Goal: Task Accomplishment & Management: Complete application form

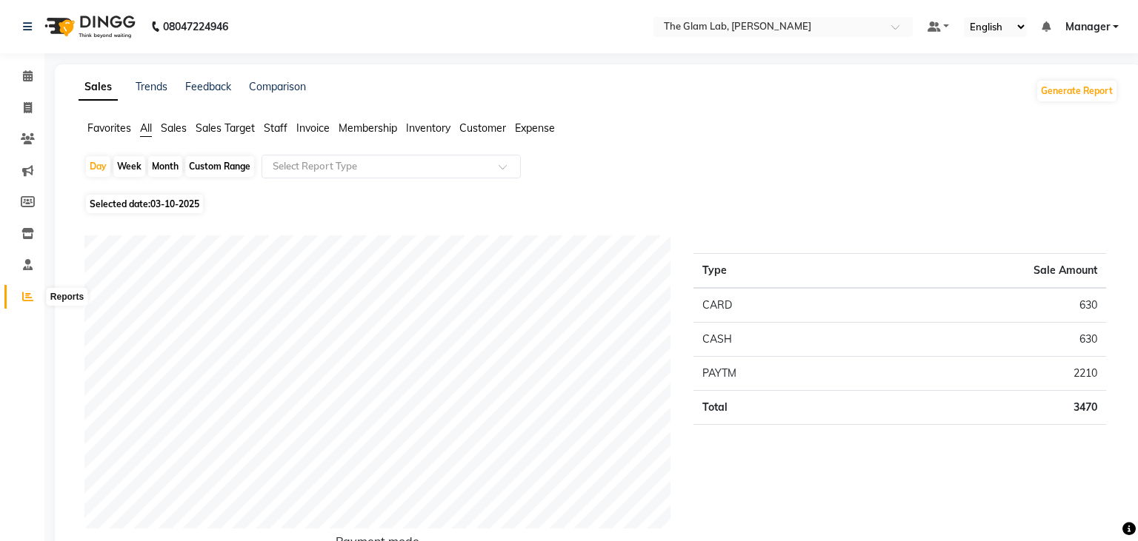
click at [24, 294] on icon at bounding box center [27, 296] width 11 height 11
click at [167, 169] on div "Month" at bounding box center [165, 166] width 34 height 21
select select "10"
select select "2025"
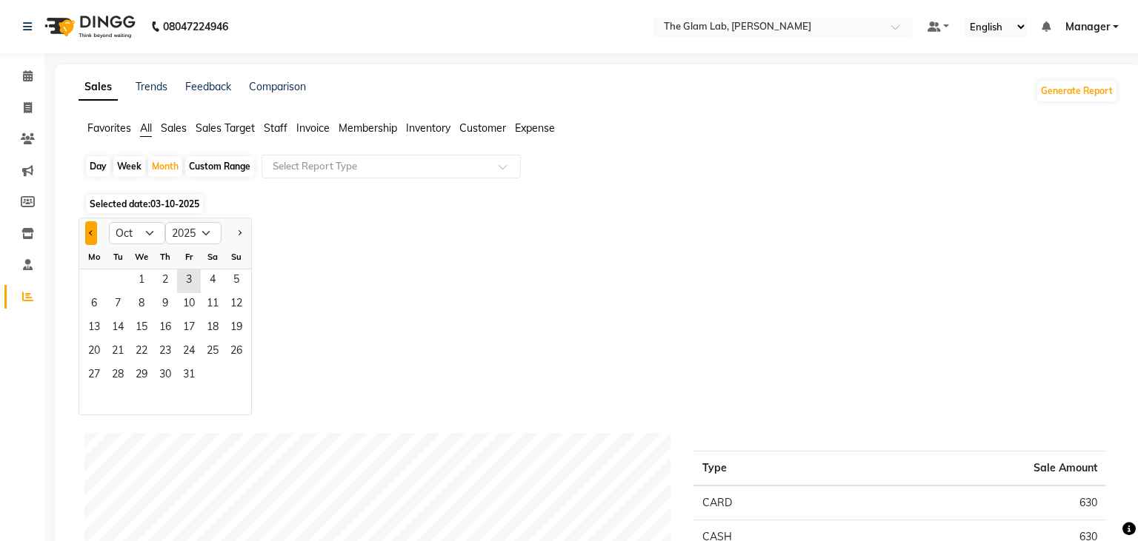
click at [87, 224] on button "Previous month" at bounding box center [91, 233] width 12 height 24
select select "9"
click at [210, 347] on span "27" at bounding box center [213, 353] width 24 height 24
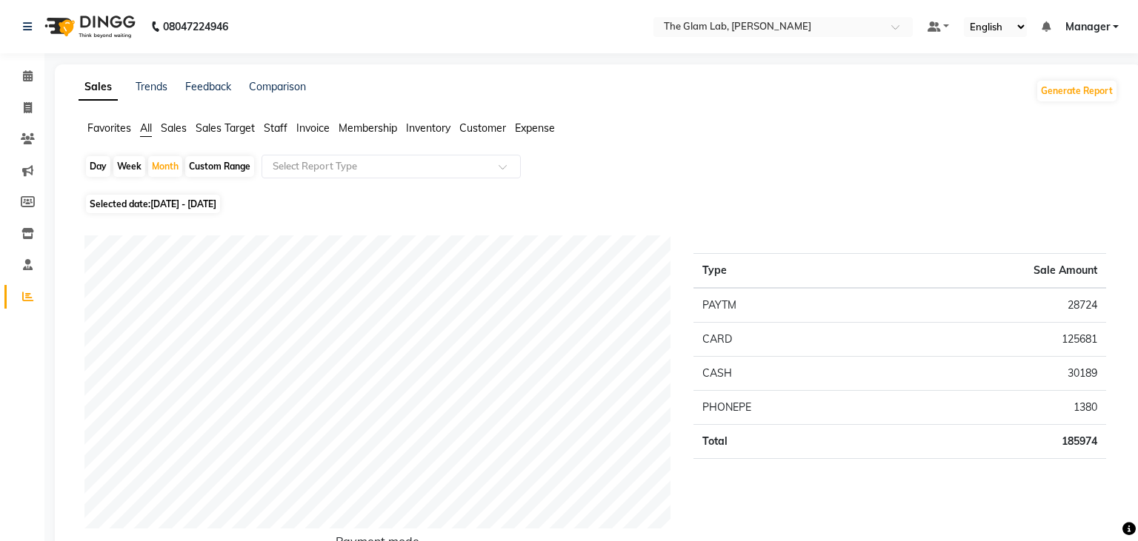
click at [218, 167] on div "Custom Range" at bounding box center [219, 166] width 69 height 21
select select "9"
select select "2025"
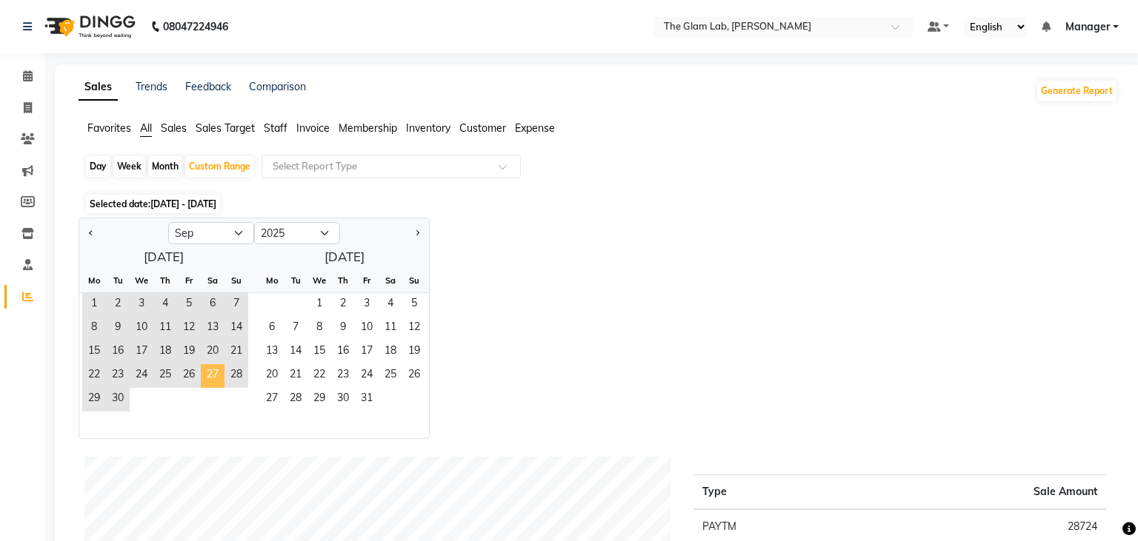
click at [206, 372] on span "27" at bounding box center [213, 376] width 24 height 24
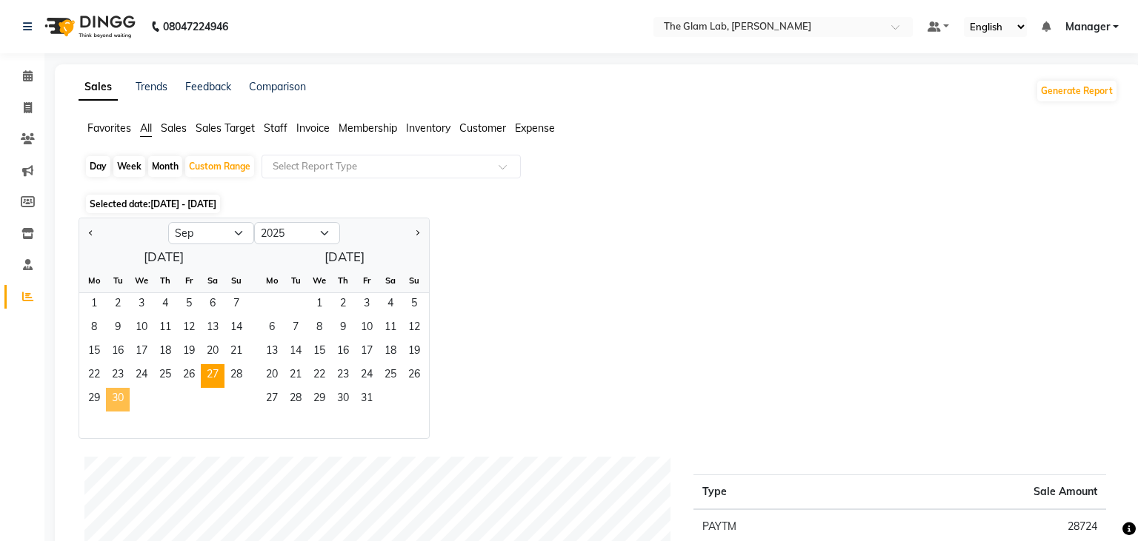
click at [124, 398] on span "30" at bounding box center [118, 400] width 24 height 24
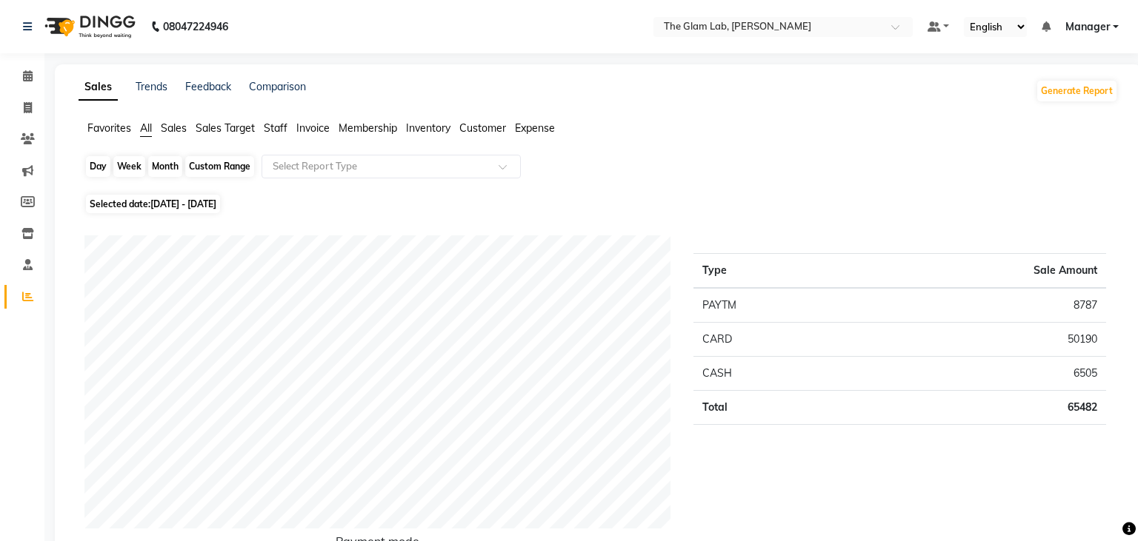
click at [217, 171] on div "Custom Range" at bounding box center [219, 166] width 69 height 21
select select "9"
select select "2025"
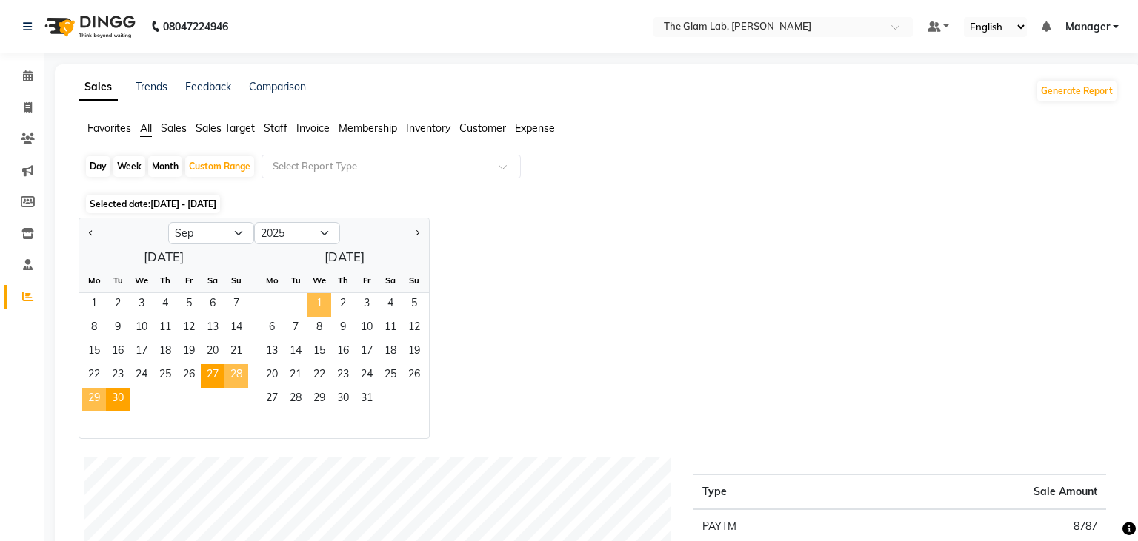
click at [327, 310] on span "1" at bounding box center [319, 305] width 24 height 24
select select "10"
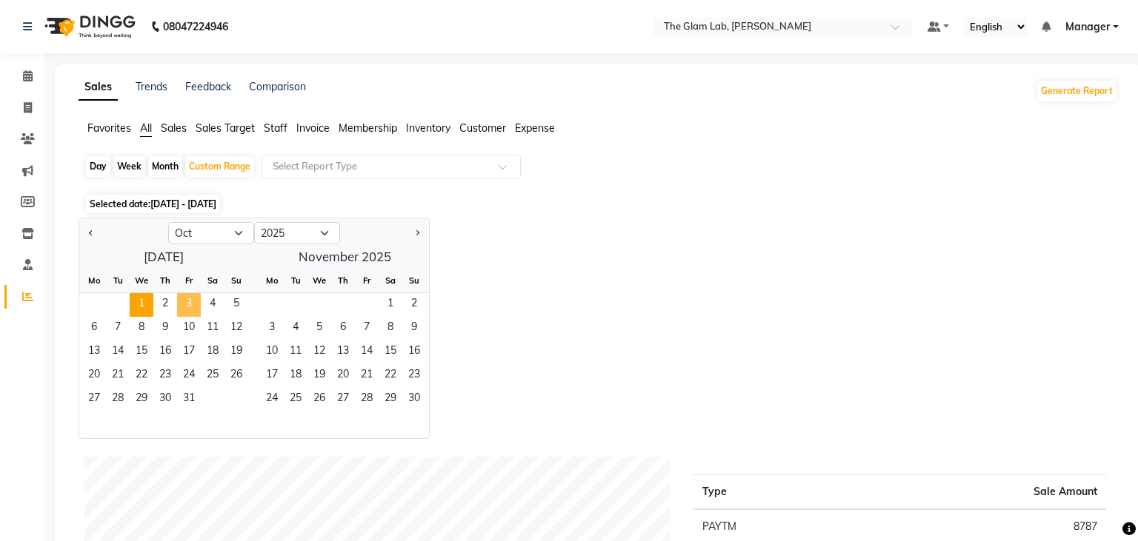
click at [194, 307] on span "3" at bounding box center [189, 305] width 24 height 24
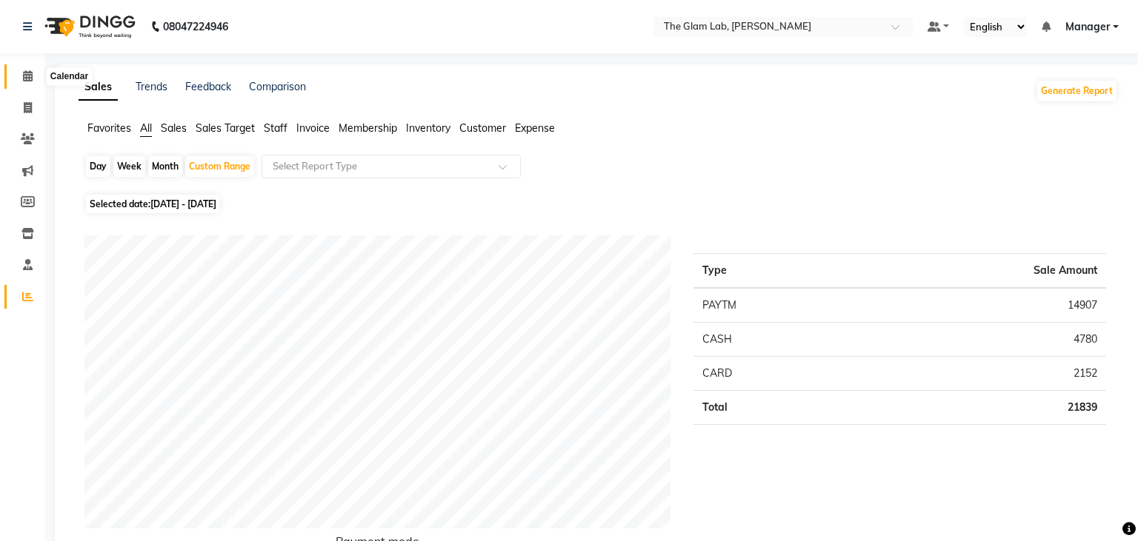
click at [28, 73] on icon at bounding box center [28, 75] width 10 height 11
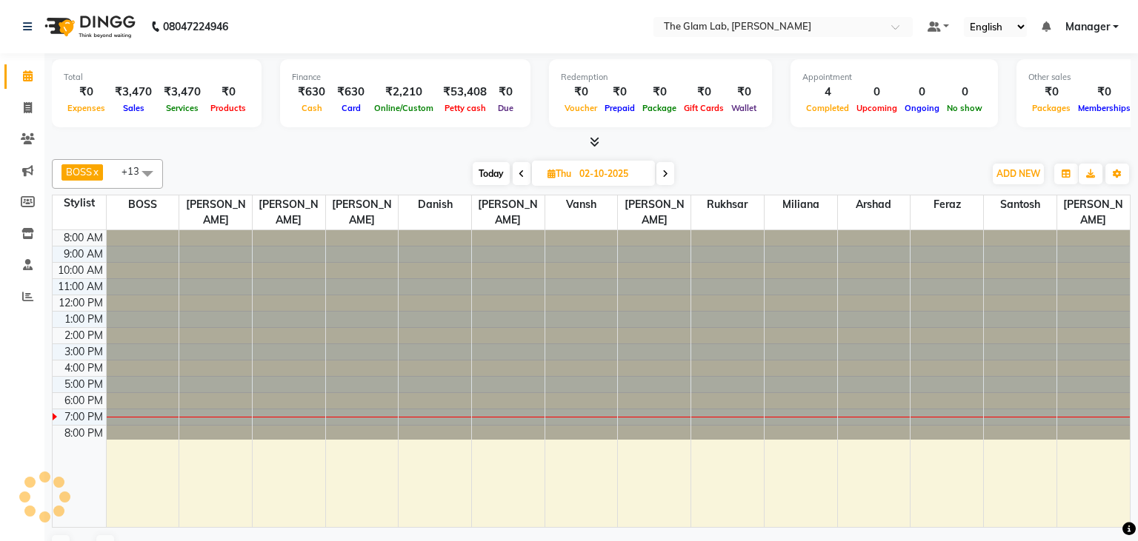
click at [497, 168] on span "Today" at bounding box center [491, 173] width 37 height 23
type input "03-10-2025"
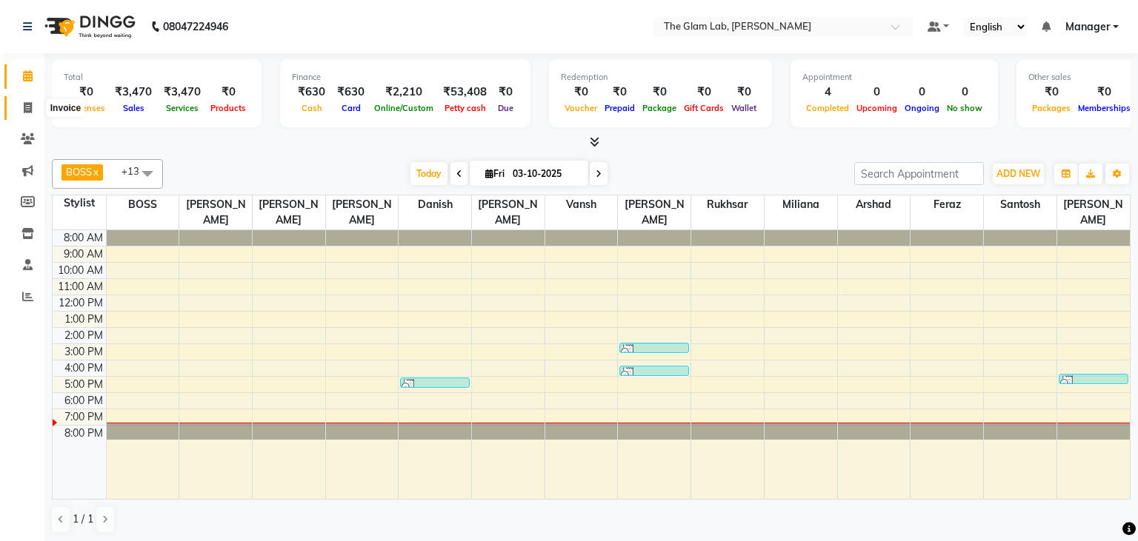
click at [24, 113] on icon at bounding box center [28, 107] width 8 height 11
select select "8277"
select select "service"
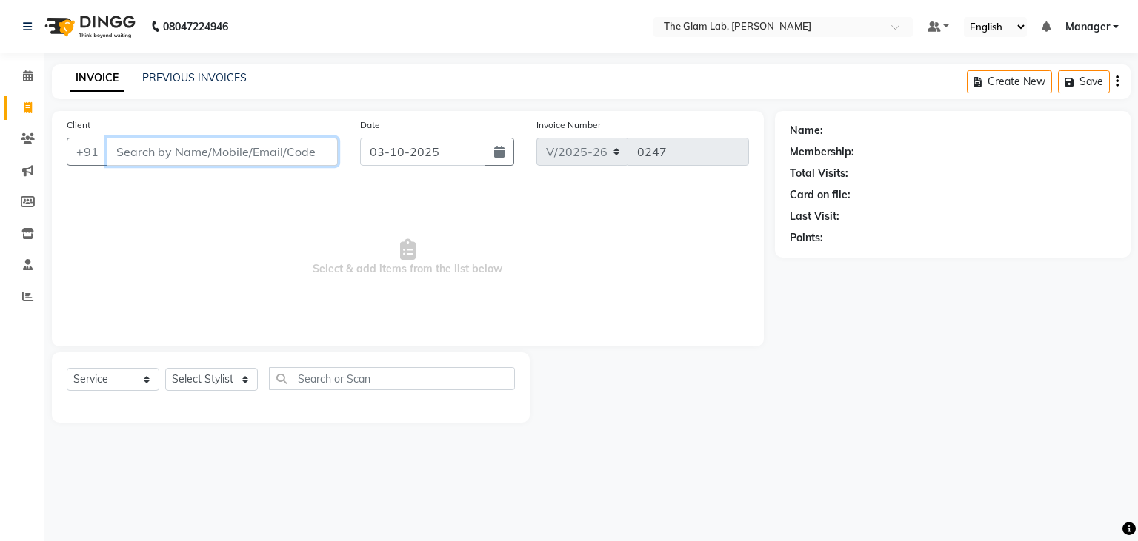
click at [161, 153] on input "Client" at bounding box center [222, 152] width 231 height 28
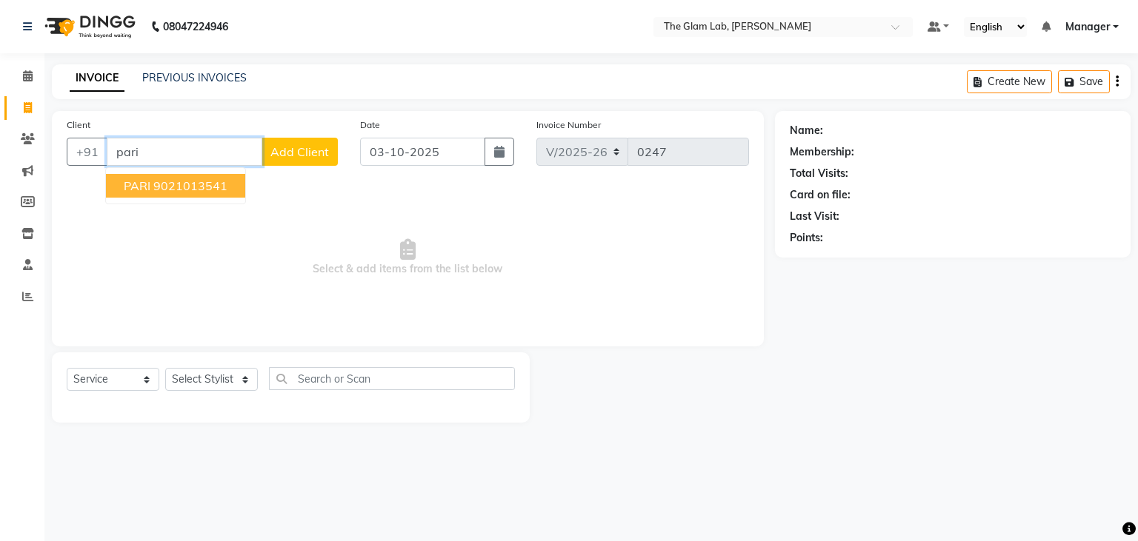
click at [167, 196] on button "PARI 9021013541" at bounding box center [175, 186] width 139 height 24
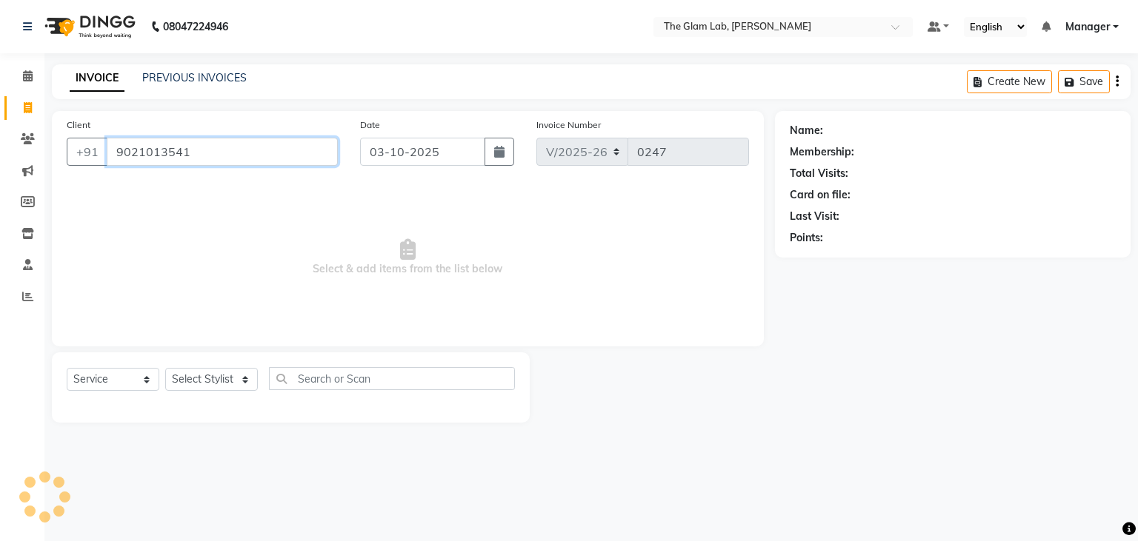
type input "9021013541"
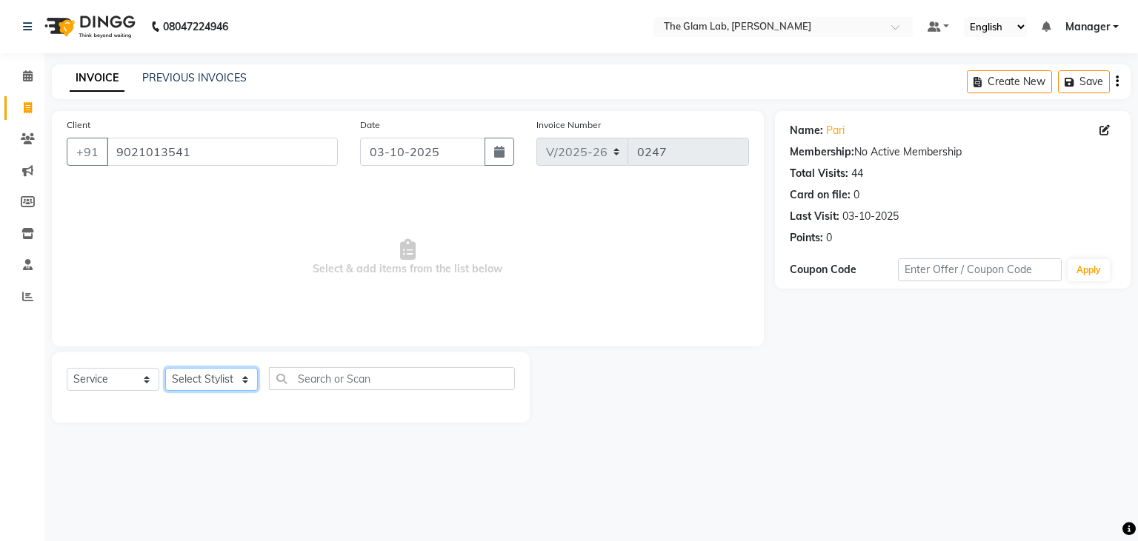
click at [165, 368] on select "Select Stylist [PERSON_NAME] [PERSON_NAME] BOSS Danish Feraz Manager [PERSON_NA…" at bounding box center [211, 379] width 93 height 23
select select "89546"
click option "[PERSON_NAME]" at bounding box center [0, 0] width 0 height 0
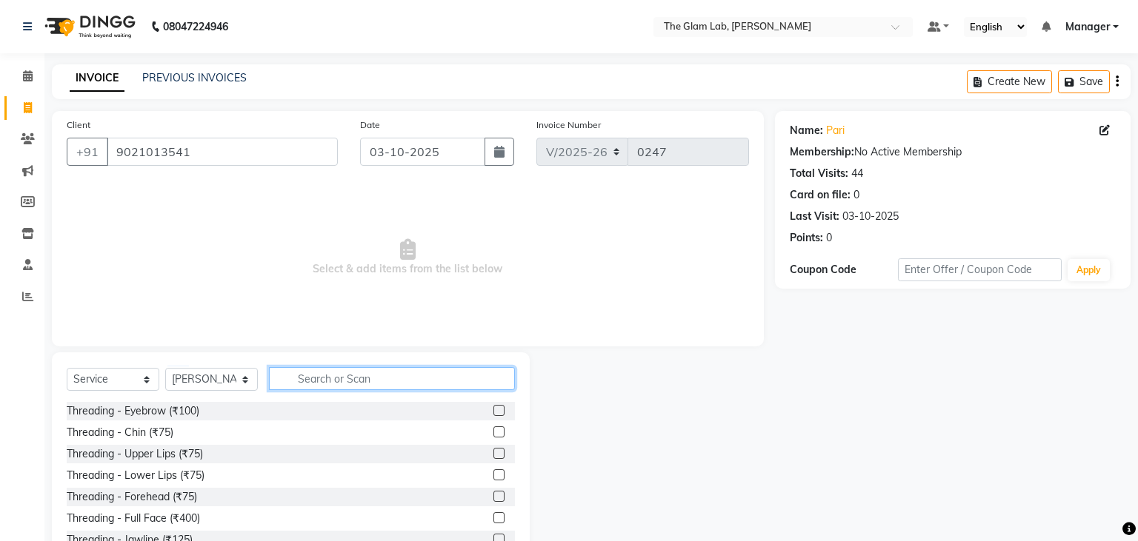
click at [304, 380] on input "text" at bounding box center [392, 378] width 246 height 23
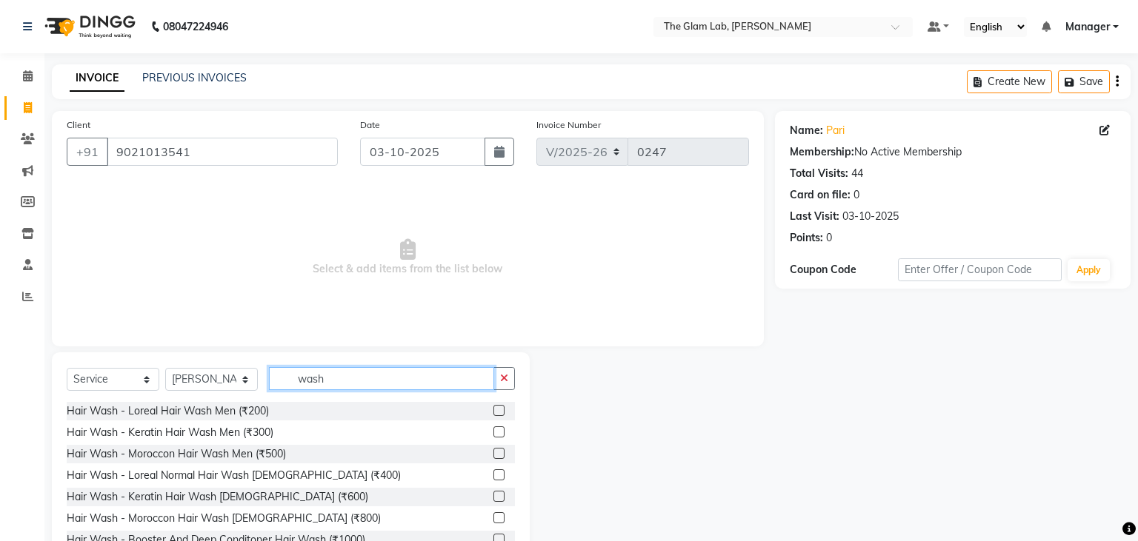
type input "wash"
click at [498, 499] on label at bounding box center [498, 496] width 11 height 11
click at [498, 499] on input "checkbox" at bounding box center [498, 498] width 10 height 10
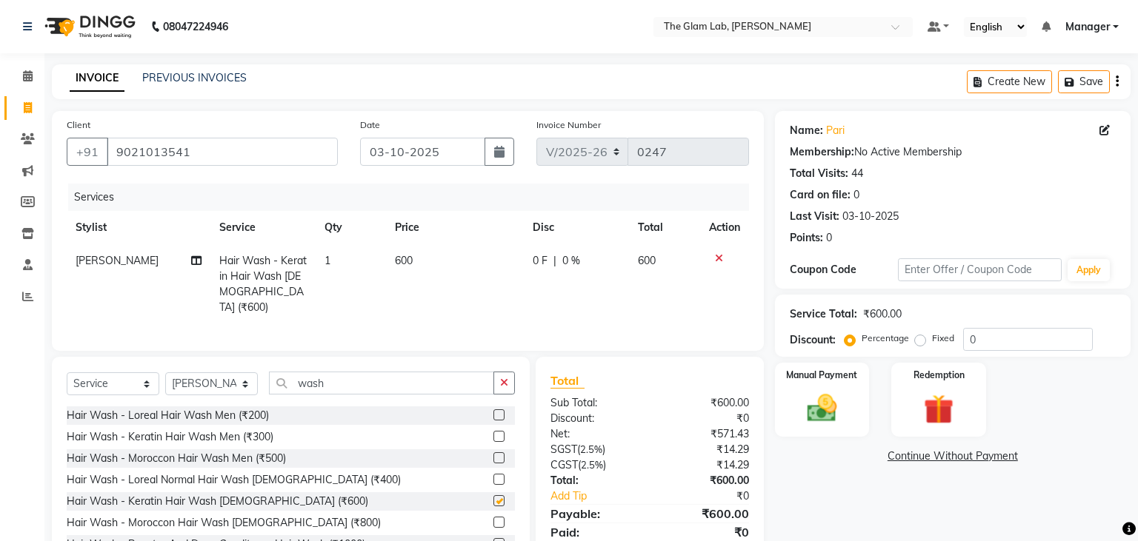
checkbox input "false"
click at [165, 373] on select "Select Stylist [PERSON_NAME] [PERSON_NAME] BOSS Danish Feraz Manager [PERSON_NA…" at bounding box center [211, 384] width 93 height 23
select select "93588"
click option "[PERSON_NAME]" at bounding box center [0, 0] width 0 height 0
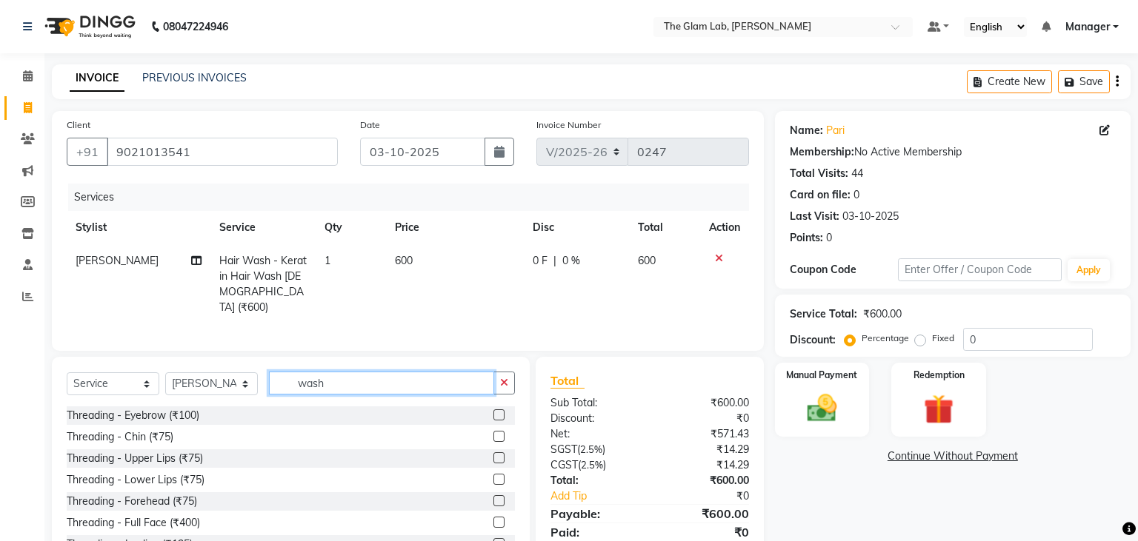
click at [327, 384] on input "wash" at bounding box center [381, 383] width 225 height 23
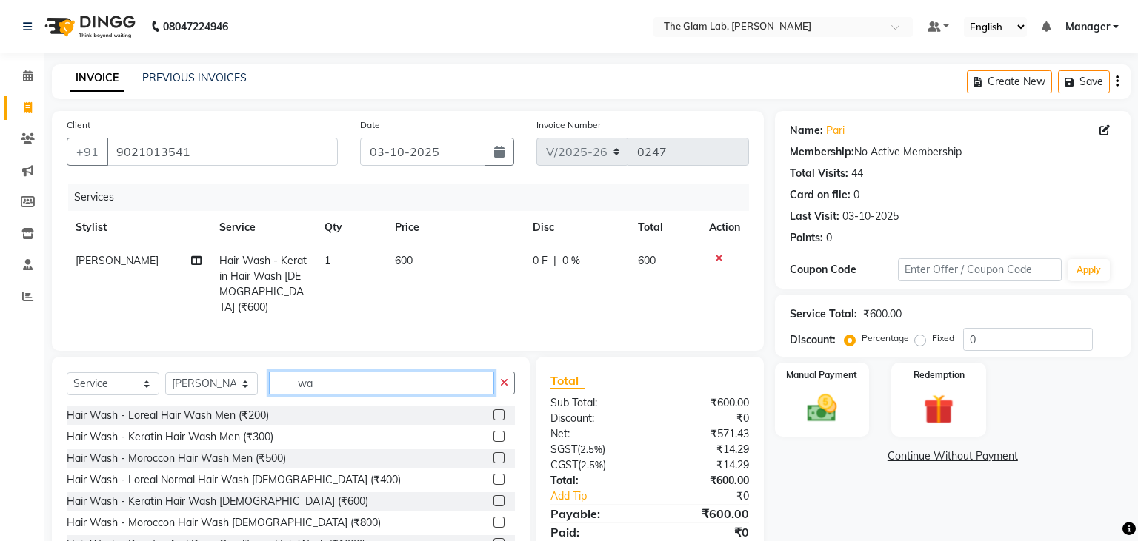
type input "w"
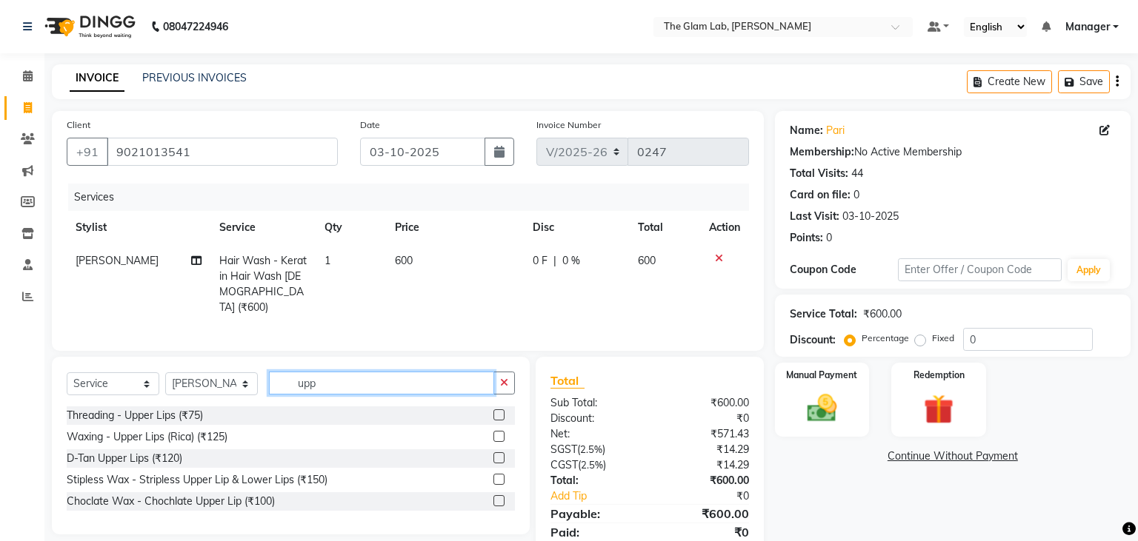
type input "upp"
click at [498, 412] on label at bounding box center [498, 415] width 11 height 11
click at [498, 412] on input "checkbox" at bounding box center [498, 416] width 10 height 10
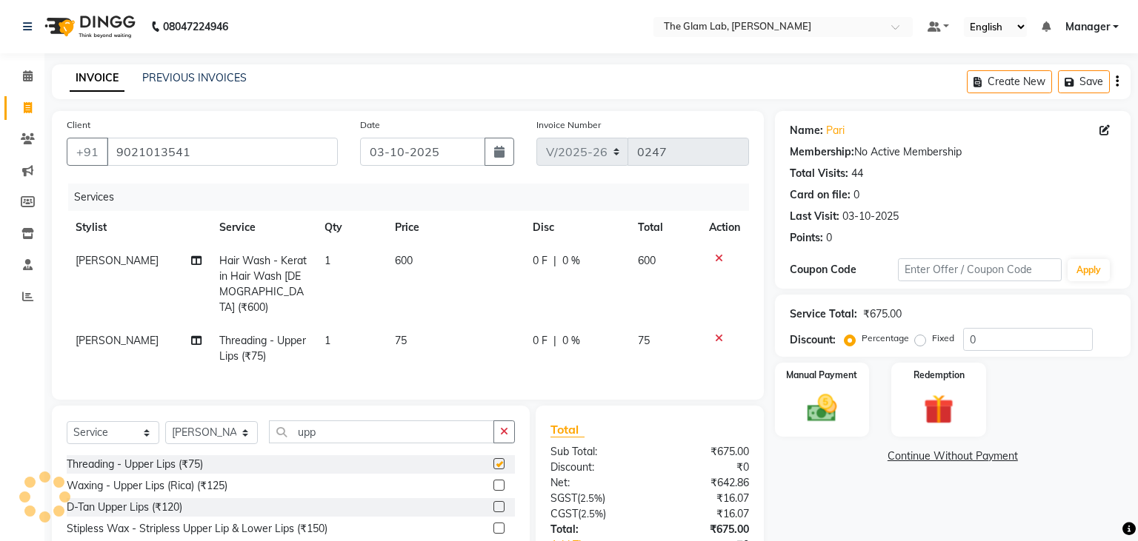
checkbox input "false"
click at [821, 408] on img at bounding box center [821, 409] width 50 height 36
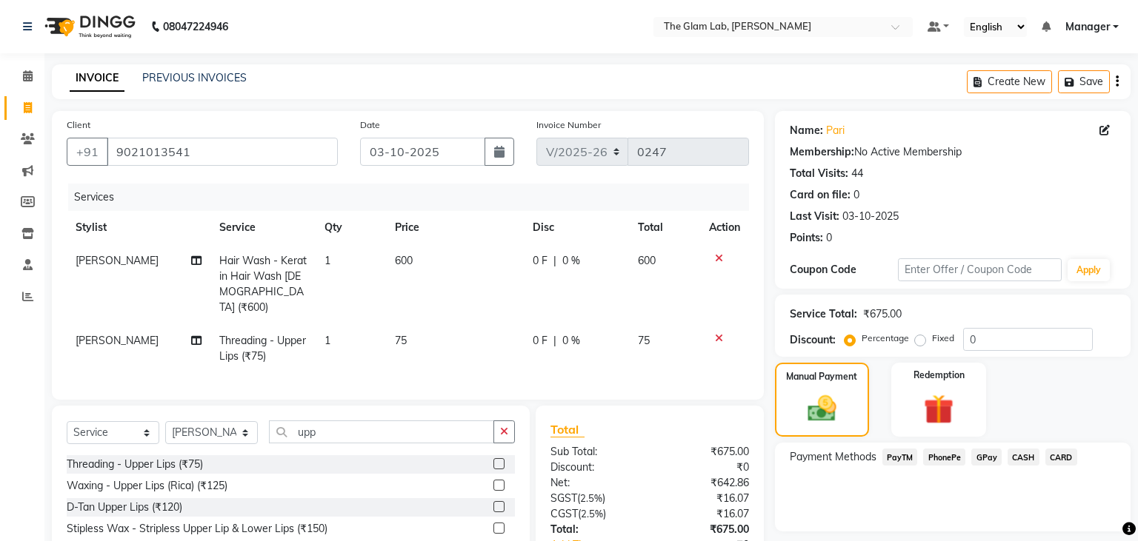
scroll to position [89, 0]
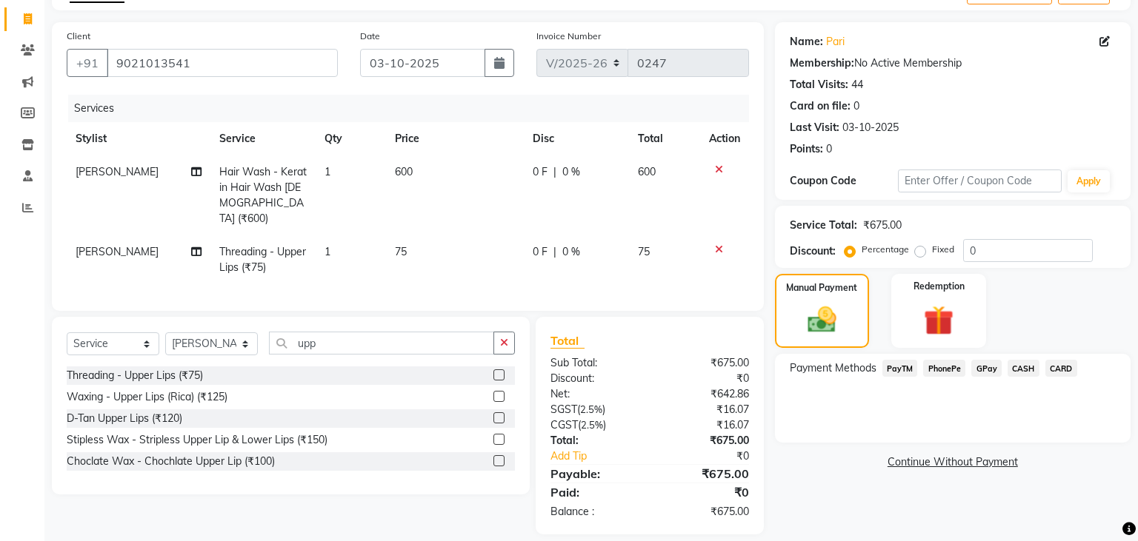
click at [1018, 366] on span "CASH" at bounding box center [1023, 368] width 32 height 17
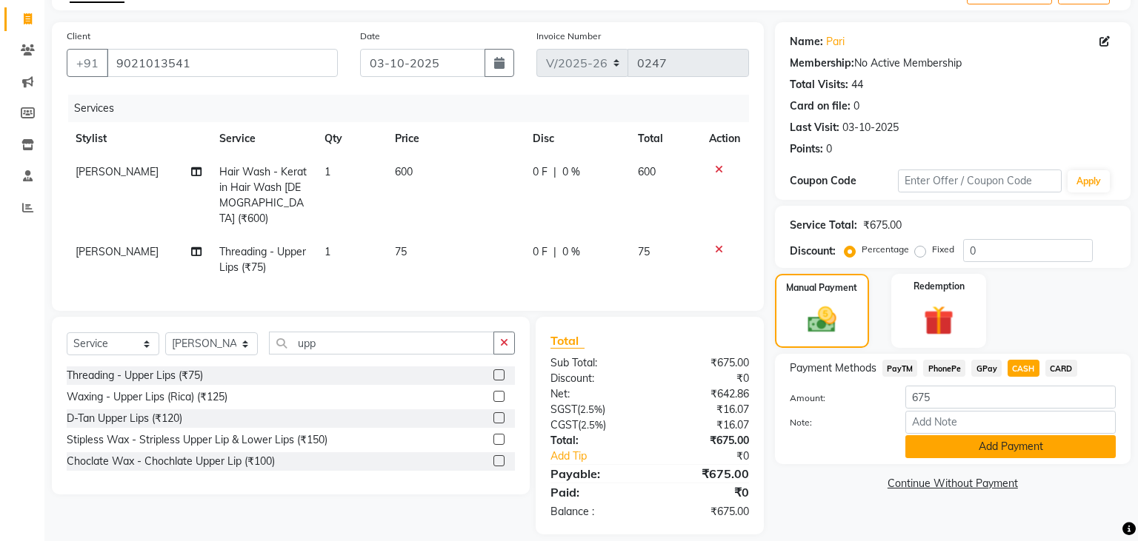
click at [1007, 455] on button "Add Payment" at bounding box center [1010, 446] width 210 height 23
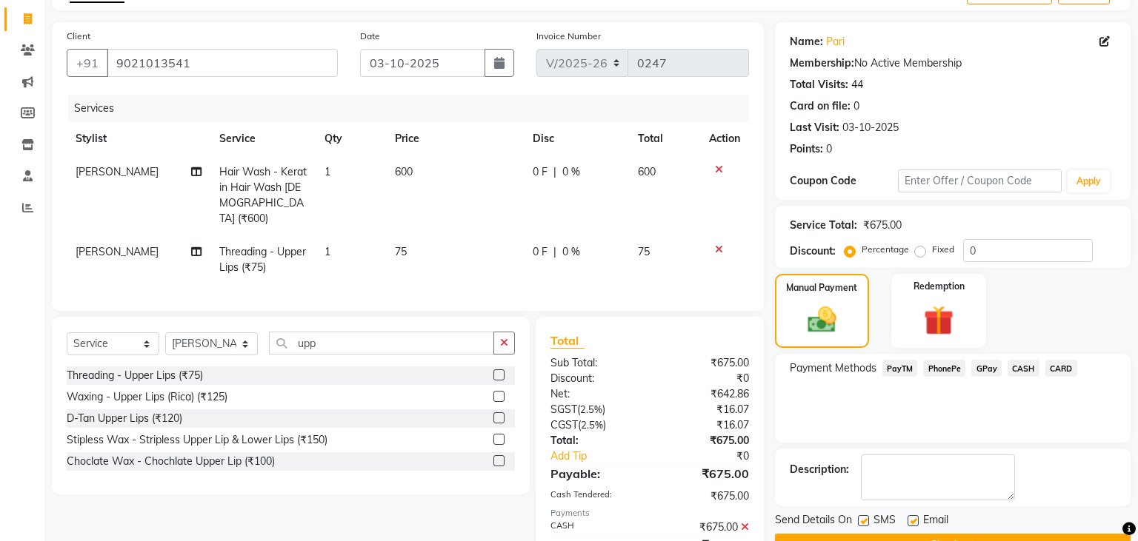
scroll to position [141, 0]
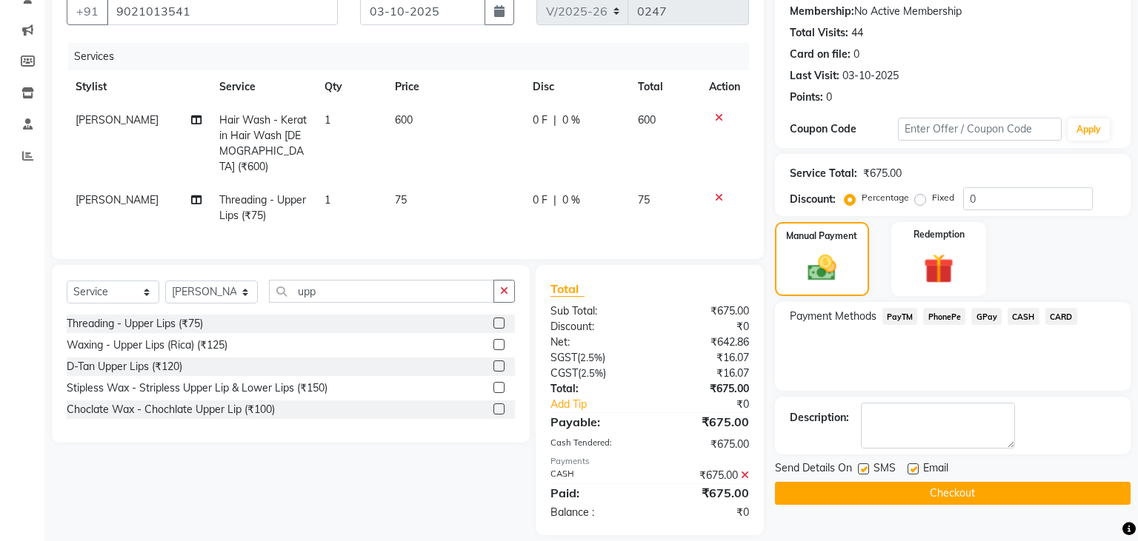
click at [911, 466] on label at bounding box center [912, 469] width 11 height 11
click at [911, 466] on input "checkbox" at bounding box center [912, 470] width 10 height 10
checkbox input "false"
click at [861, 470] on label at bounding box center [863, 469] width 11 height 11
click at [861, 470] on input "checkbox" at bounding box center [863, 470] width 10 height 10
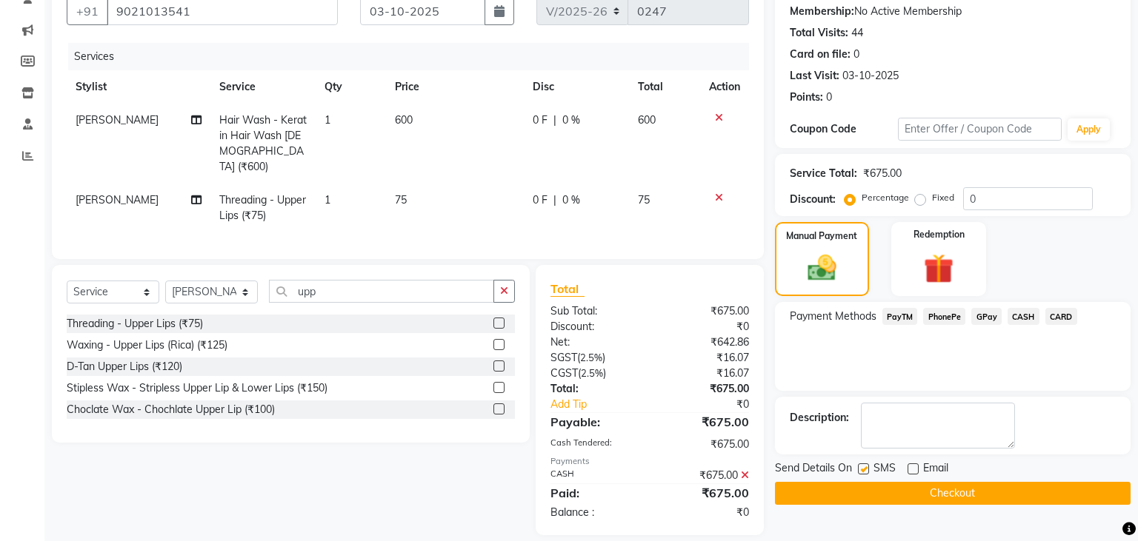
checkbox input "false"
click at [857, 493] on button "Checkout" at bounding box center [953, 493] width 356 height 23
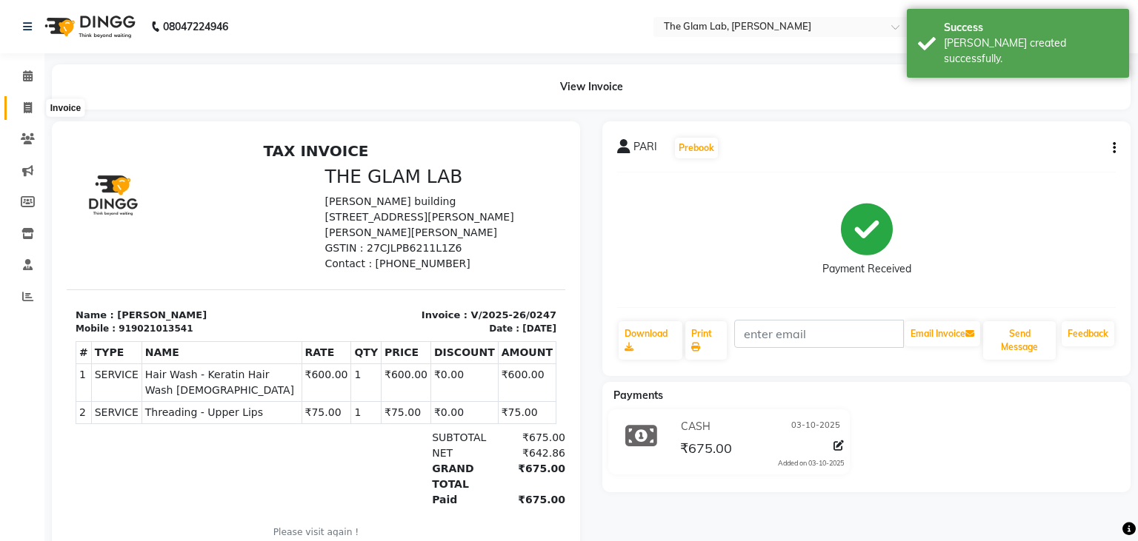
click at [27, 107] on icon at bounding box center [28, 107] width 8 height 11
select select "service"
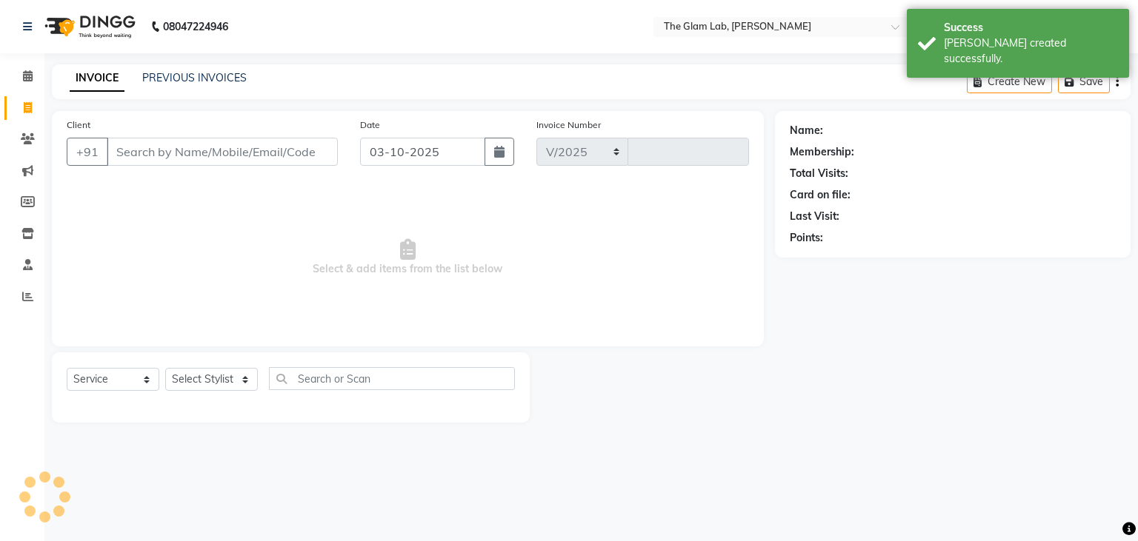
select select "8277"
type input "0248"
click at [213, 157] on input "Client" at bounding box center [222, 152] width 231 height 28
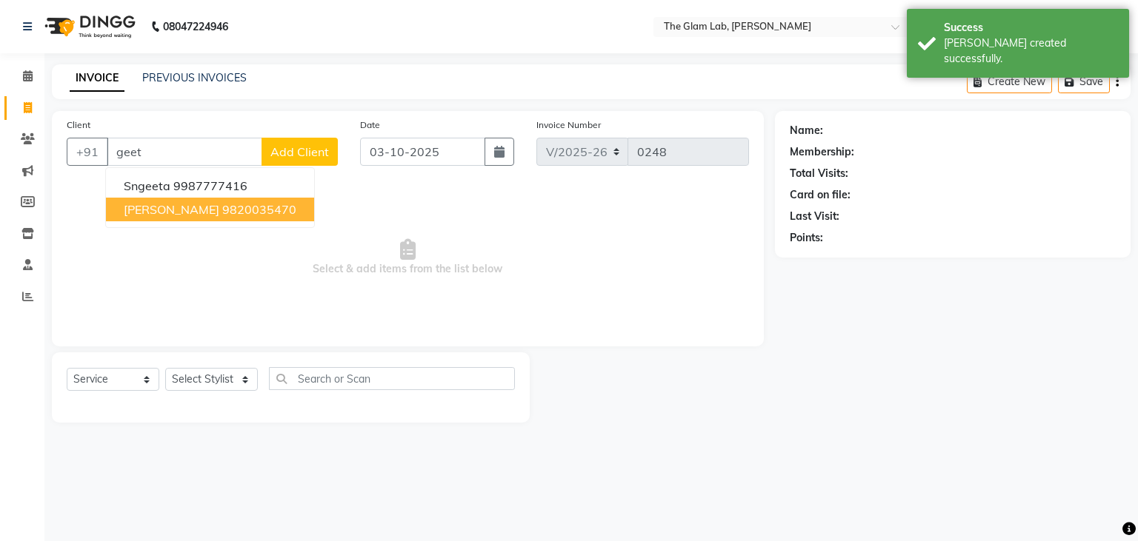
click at [222, 208] on ngb-highlight "9820035470" at bounding box center [259, 209] width 74 height 15
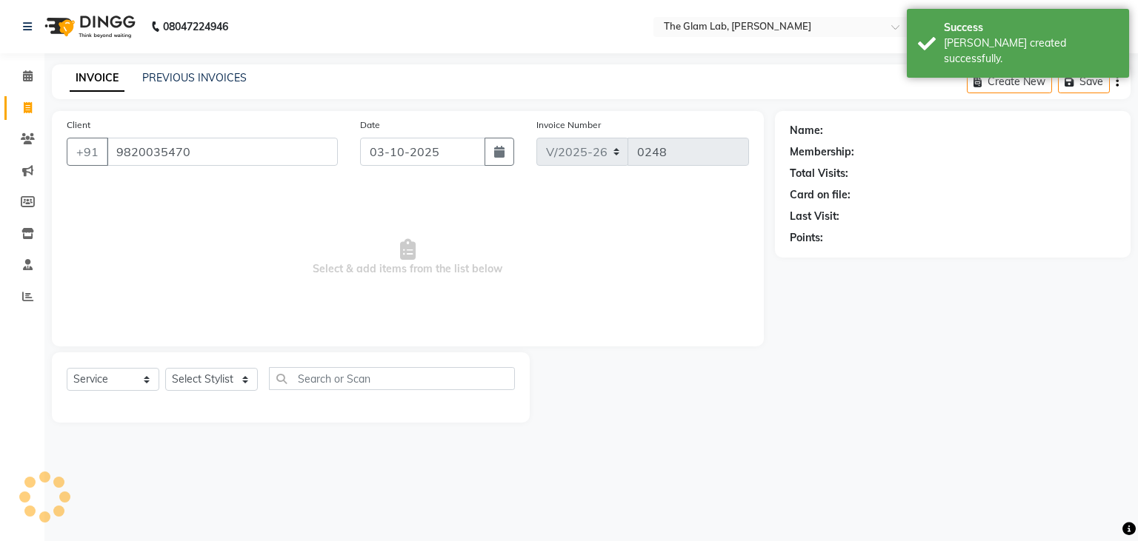
type input "9820035470"
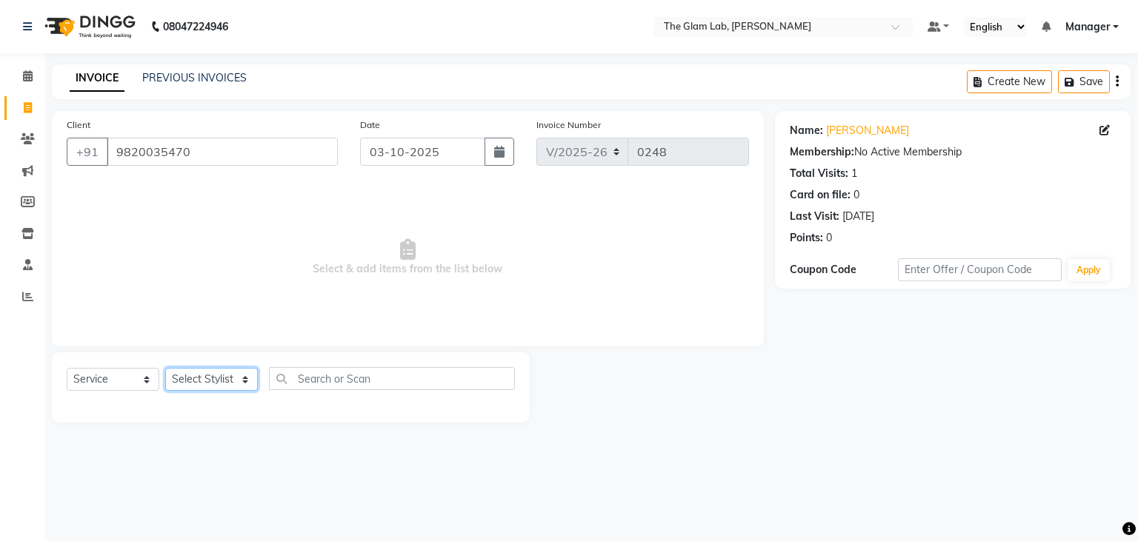
click at [165, 368] on select "Select Stylist [PERSON_NAME] [PERSON_NAME] BOSS Danish Feraz Manager [PERSON_NA…" at bounding box center [211, 379] width 93 height 23
select select "79465"
click option "[PERSON_NAME]" at bounding box center [0, 0] width 0 height 0
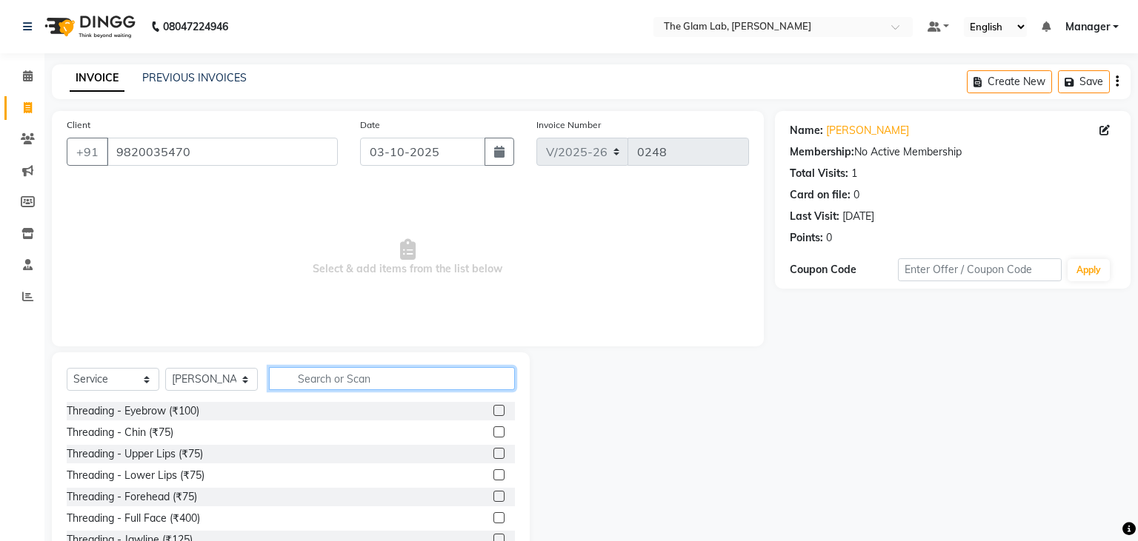
click at [311, 390] on input "text" at bounding box center [392, 378] width 246 height 23
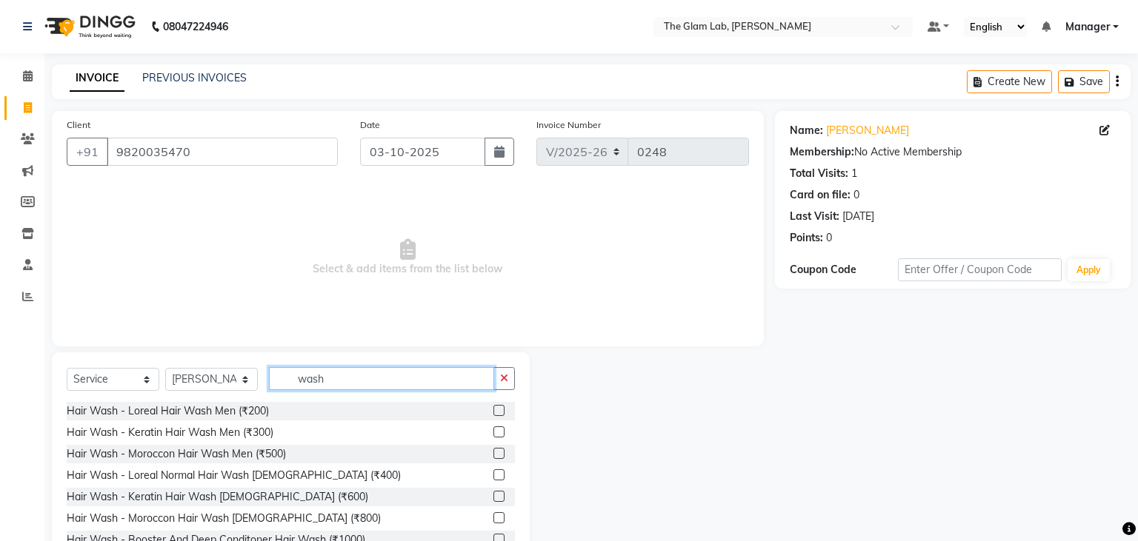
type input "wash"
click at [499, 493] on label at bounding box center [498, 496] width 11 height 11
click at [499, 493] on input "checkbox" at bounding box center [498, 498] width 10 height 10
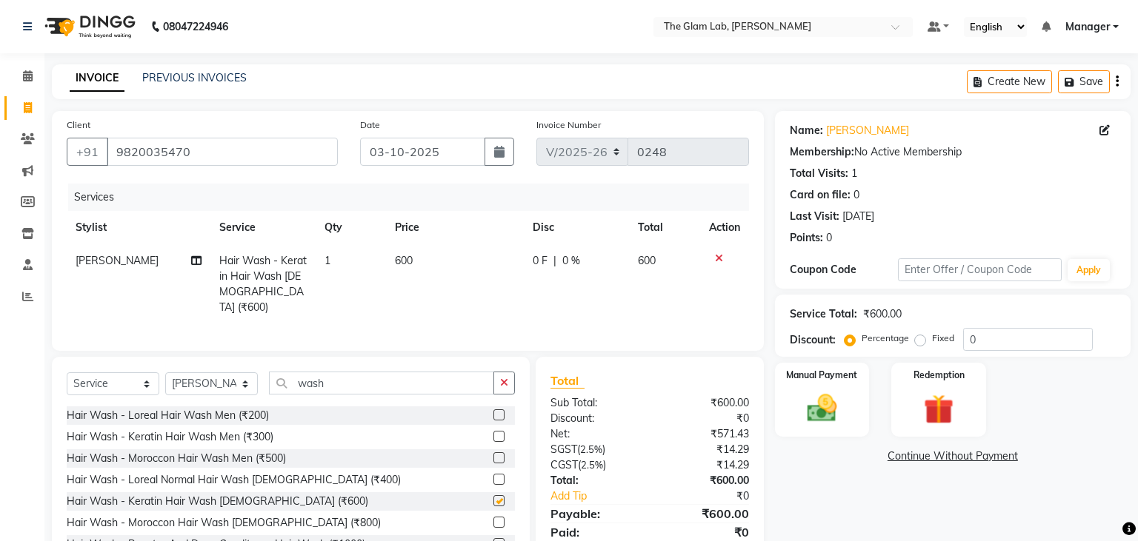
checkbox input "false"
click at [432, 260] on td "600" at bounding box center [455, 284] width 138 height 80
select select "79465"
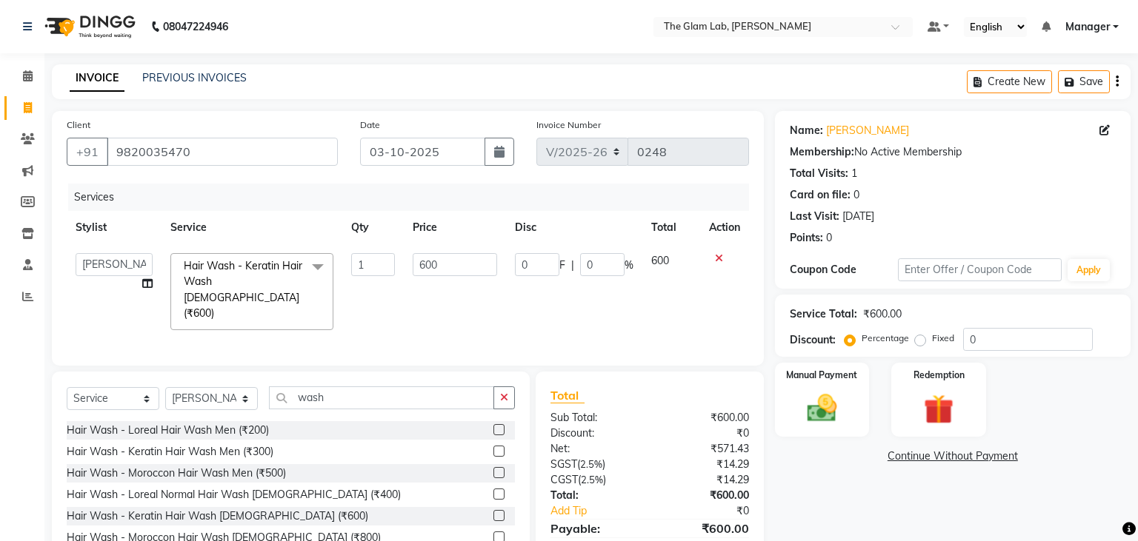
click at [432, 260] on input "600" at bounding box center [455, 264] width 84 height 23
type input "630"
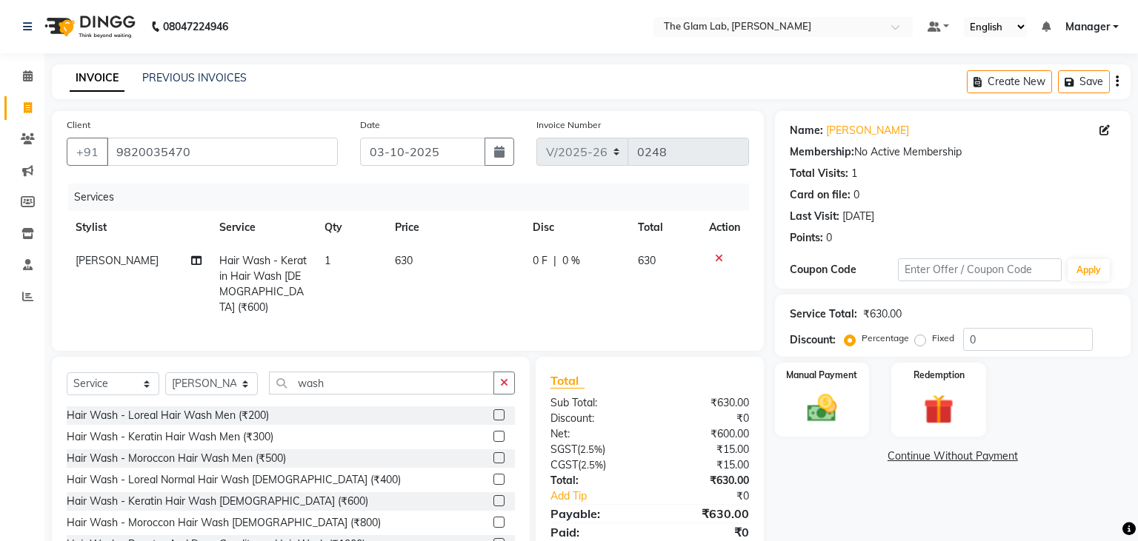
click at [453, 290] on td "630" at bounding box center [455, 284] width 138 height 80
select select "79465"
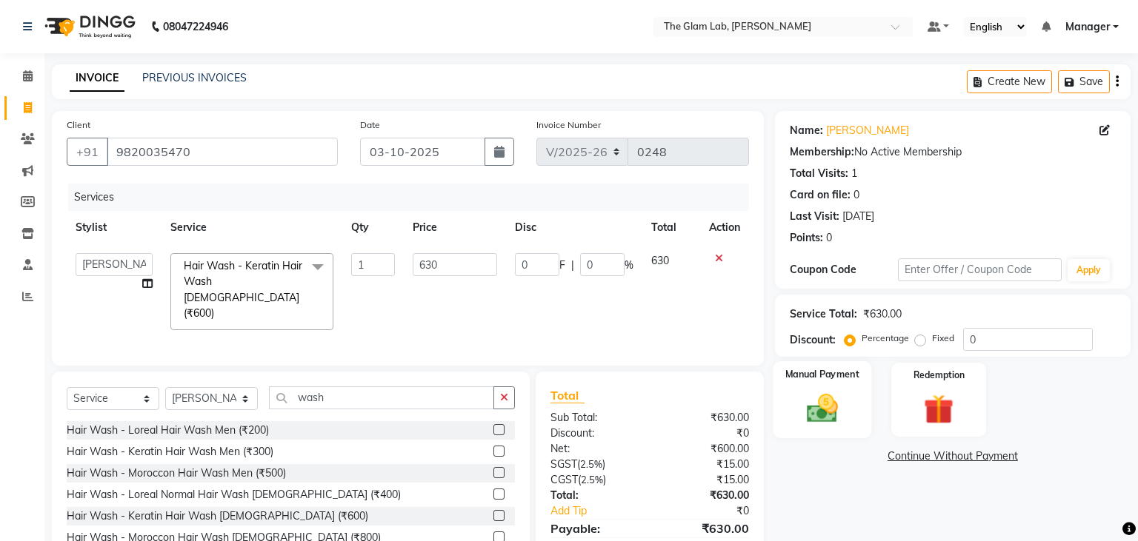
scroll to position [52, 0]
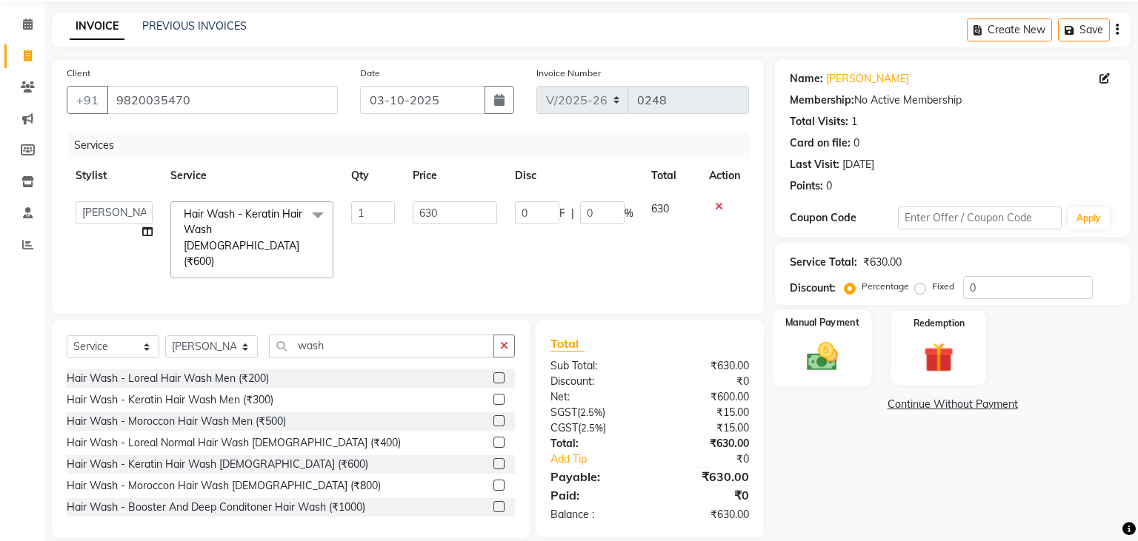
click at [844, 354] on img at bounding box center [821, 357] width 50 height 36
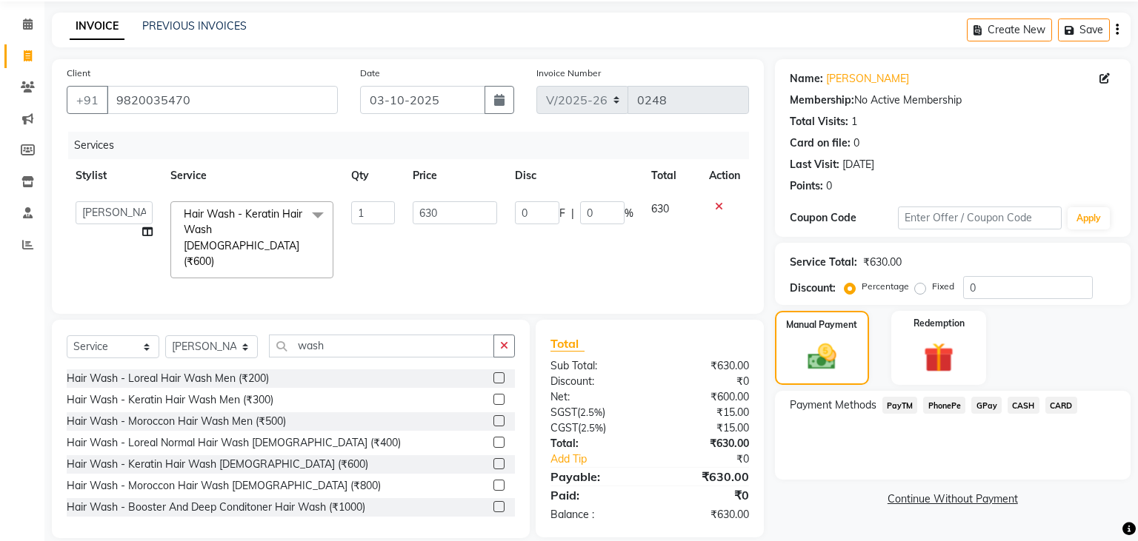
click at [1025, 405] on span "CASH" at bounding box center [1023, 405] width 32 height 17
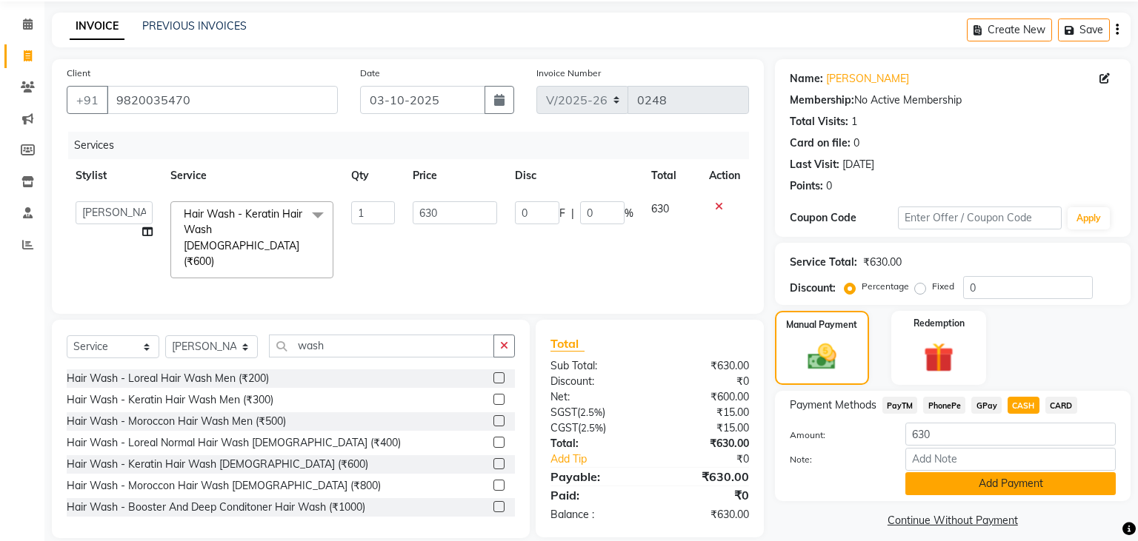
scroll to position [64, 0]
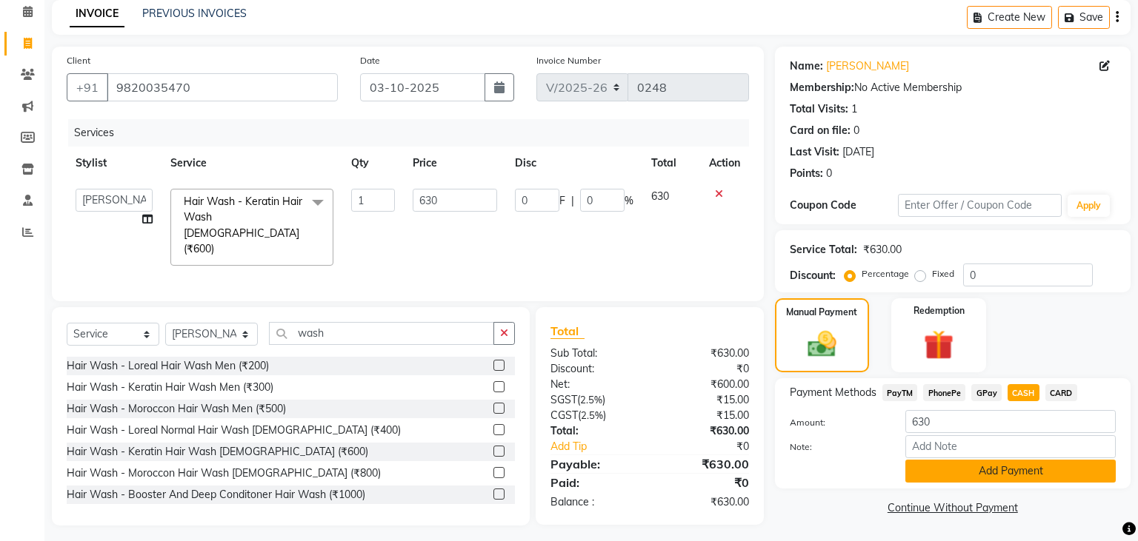
click at [981, 470] on button "Add Payment" at bounding box center [1010, 471] width 210 height 23
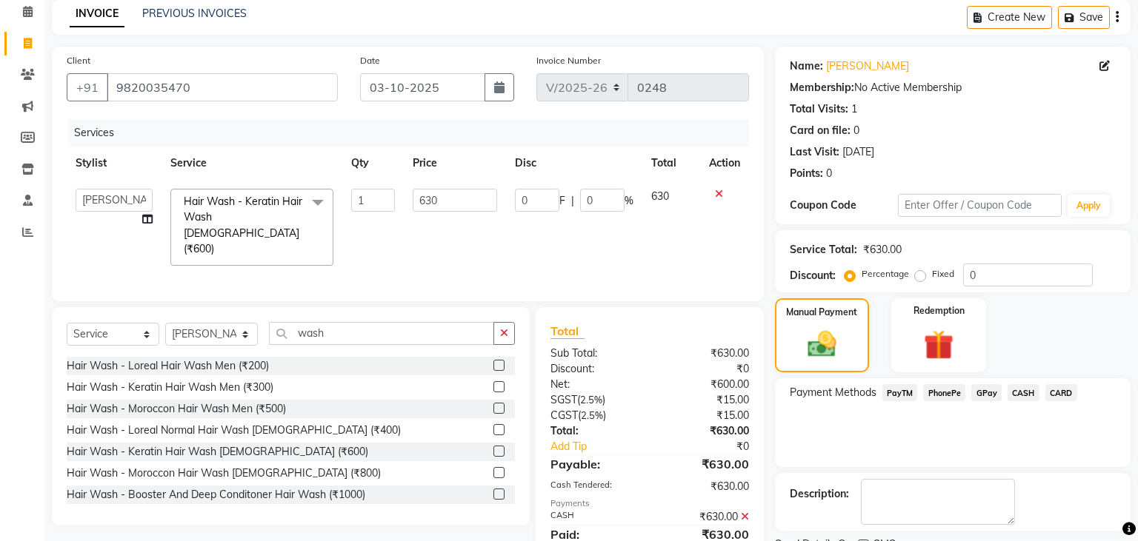
scroll to position [125, 0]
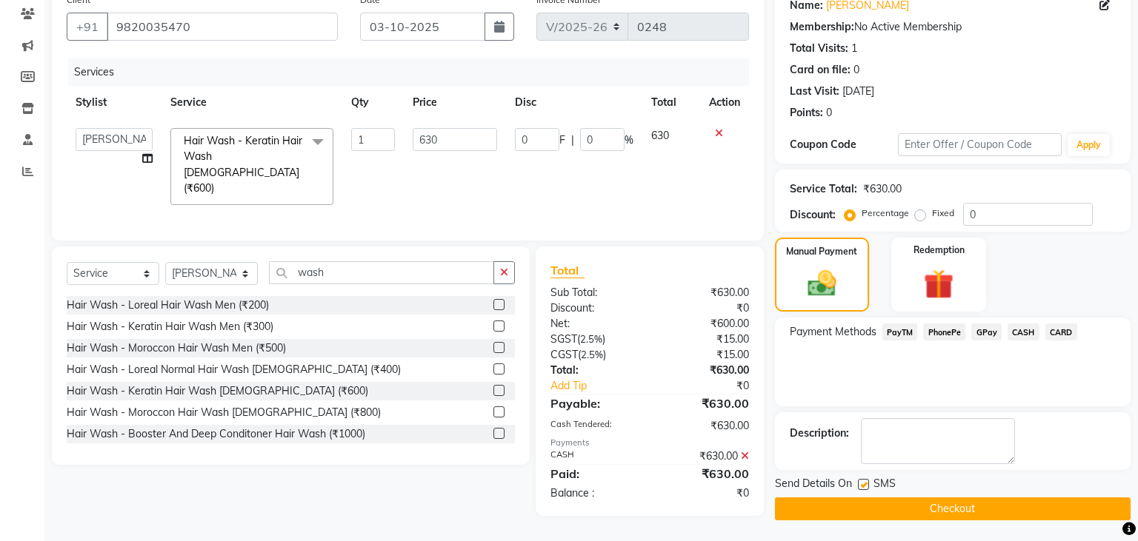
click at [861, 482] on label at bounding box center [863, 484] width 11 height 11
click at [861, 482] on input "checkbox" at bounding box center [863, 486] width 10 height 10
checkbox input "false"
click at [864, 507] on button "Checkout" at bounding box center [953, 509] width 356 height 23
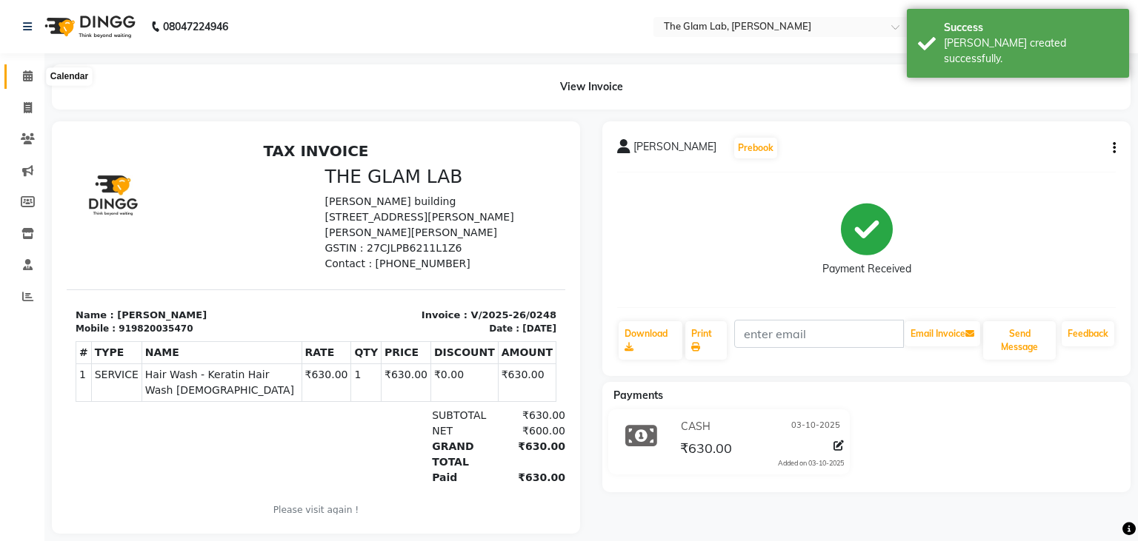
click at [27, 81] on icon at bounding box center [28, 75] width 10 height 11
